Goal: Book appointment/travel/reservation

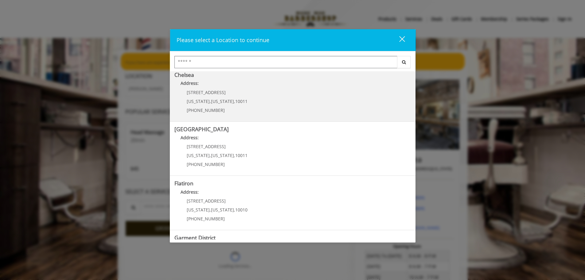
scroll to position [103, 0]
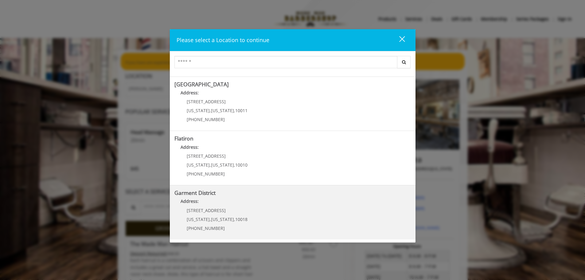
click at [199, 215] on div "[STREET_ADDRESS][US_STATE][US_STATE] (212) 997-4247" at bounding box center [212, 221] width 76 height 27
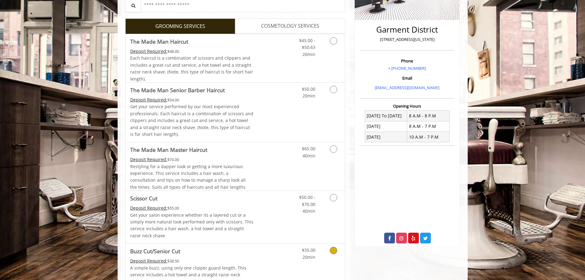
scroll to position [61, 0]
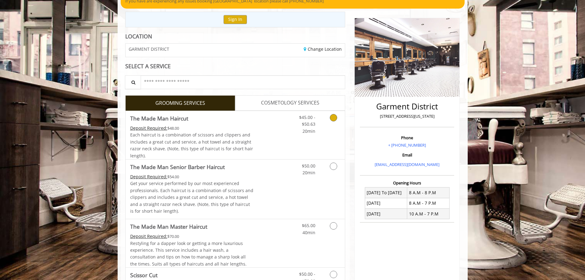
click at [333, 116] on icon "Grooming services" at bounding box center [333, 117] width 7 height 7
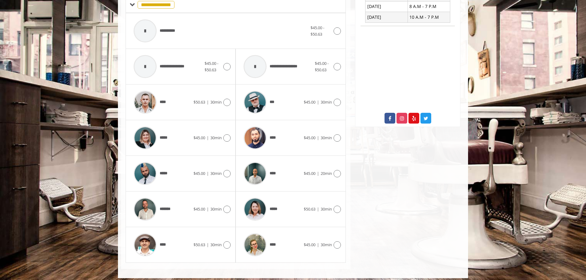
scroll to position [262, 0]
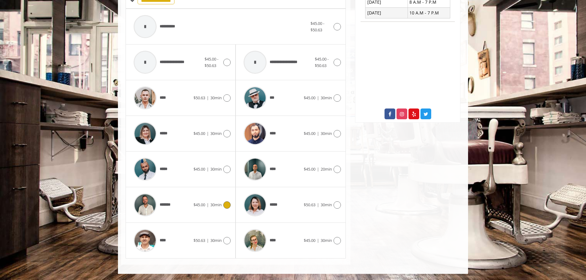
click at [171, 202] on span "*******" at bounding box center [168, 204] width 16 height 6
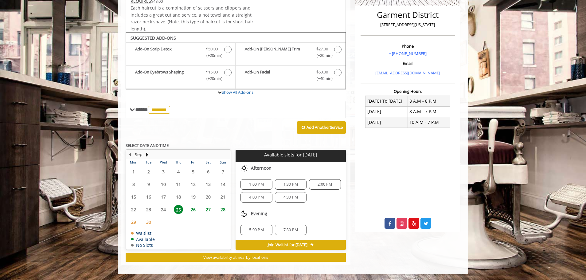
scroll to position [153, 0]
click at [246, 192] on div "4:00 PM" at bounding box center [256, 197] width 32 height 10
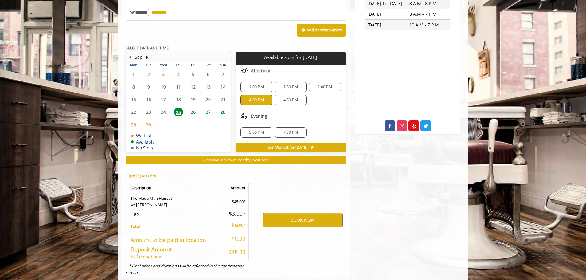
scroll to position [264, 0]
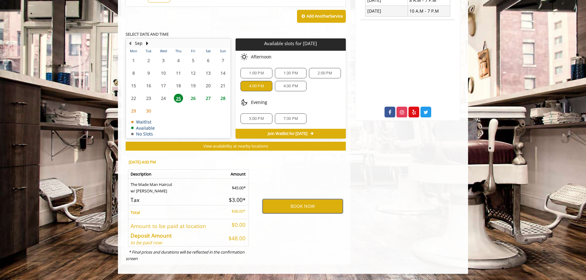
click at [298, 206] on button "BOOK NOW" at bounding box center [302, 206] width 80 height 14
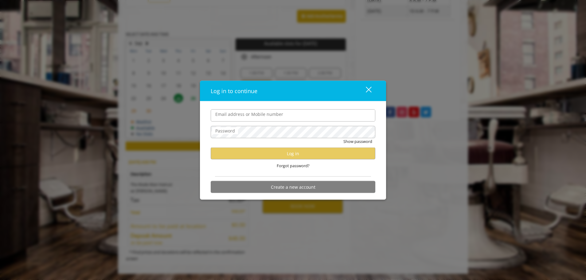
type input "**********"
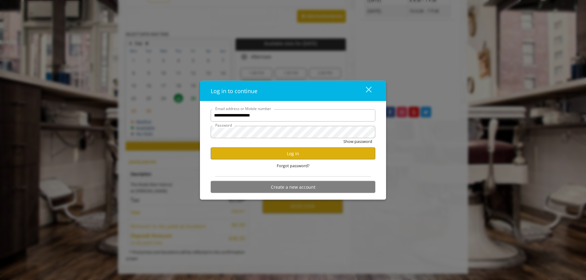
scroll to position [0, 0]
click at [302, 155] on button "Log in" at bounding box center [293, 153] width 164 height 12
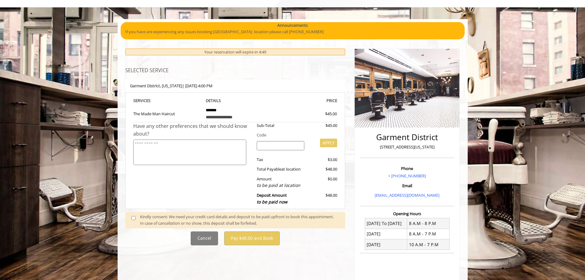
scroll to position [174, 0]
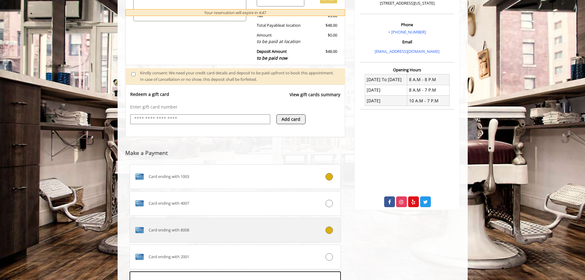
click at [326, 229] on icon at bounding box center [328, 229] width 7 height 7
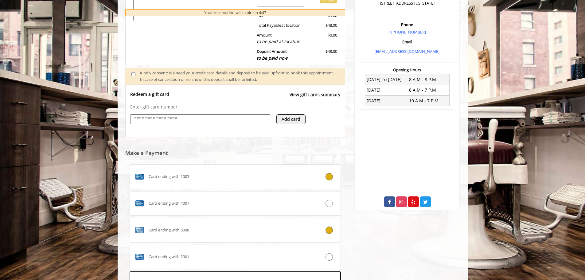
scroll to position [268, 0]
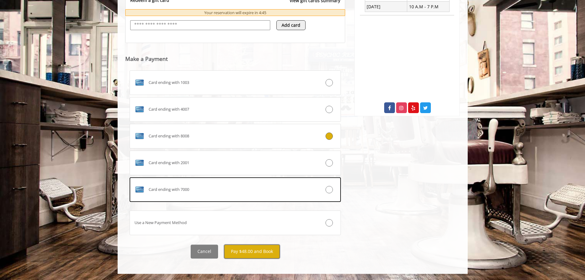
click at [255, 251] on button "Pay $48.00 and Book" at bounding box center [252, 251] width 56 height 14
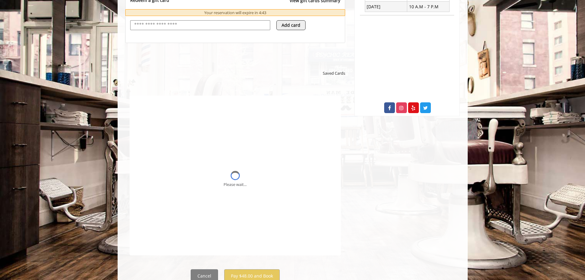
scroll to position [0, 0]
